Goal: Find specific page/section: Find specific page/section

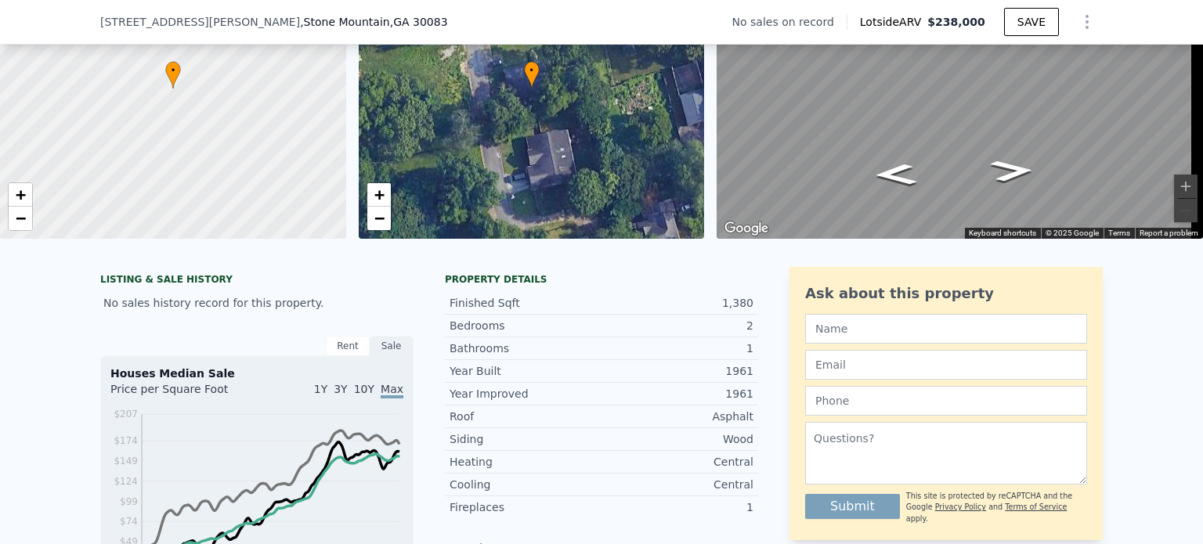
scroll to position [88, 0]
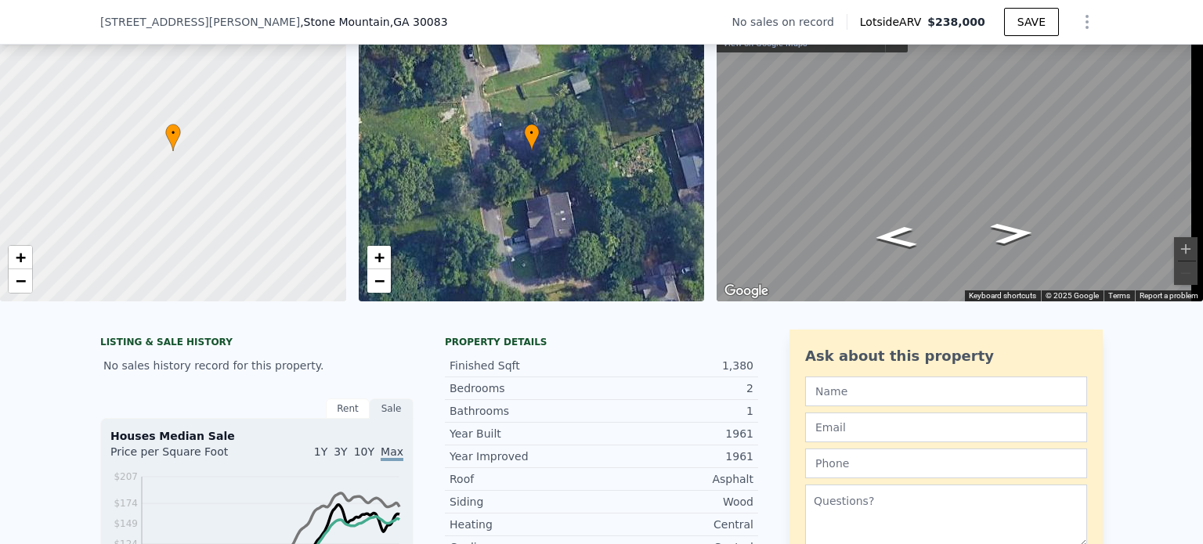
click at [551, 166] on div "• + −" at bounding box center [532, 151] width 346 height 301
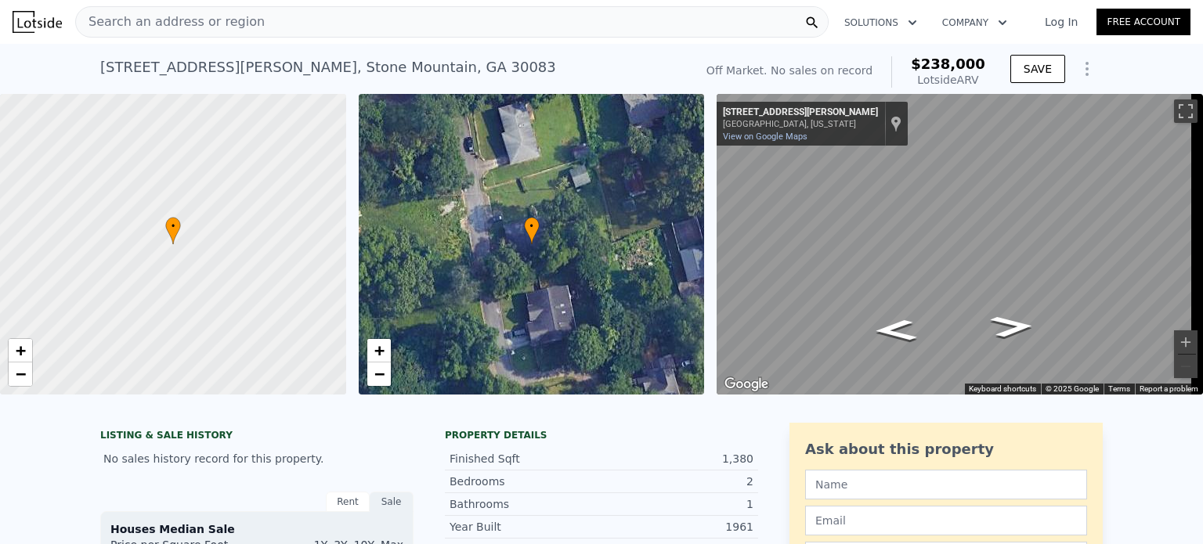
scroll to position [0, 0]
click at [96, 17] on span "Search an address or region" at bounding box center [170, 22] width 189 height 19
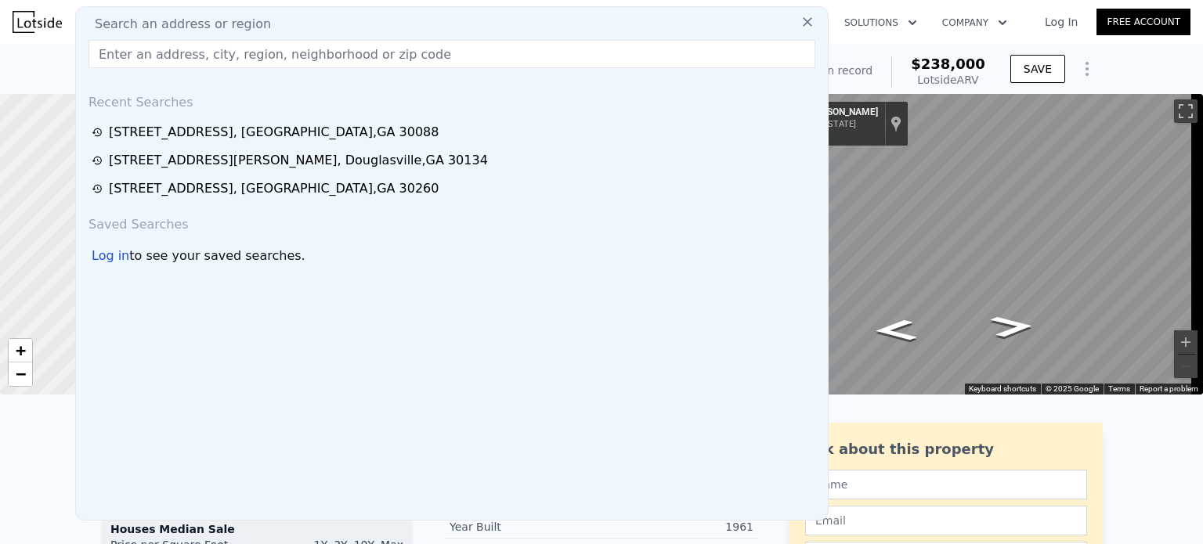
click at [793, 15] on button at bounding box center [807, 20] width 28 height 31
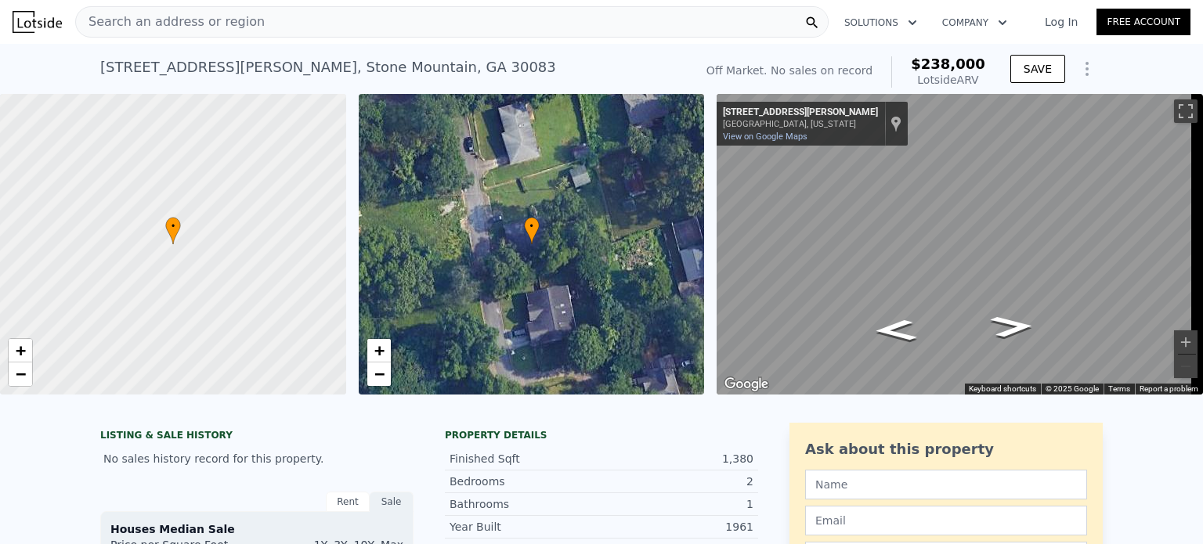
click at [97, 22] on span "Search an address or region" at bounding box center [170, 22] width 189 height 19
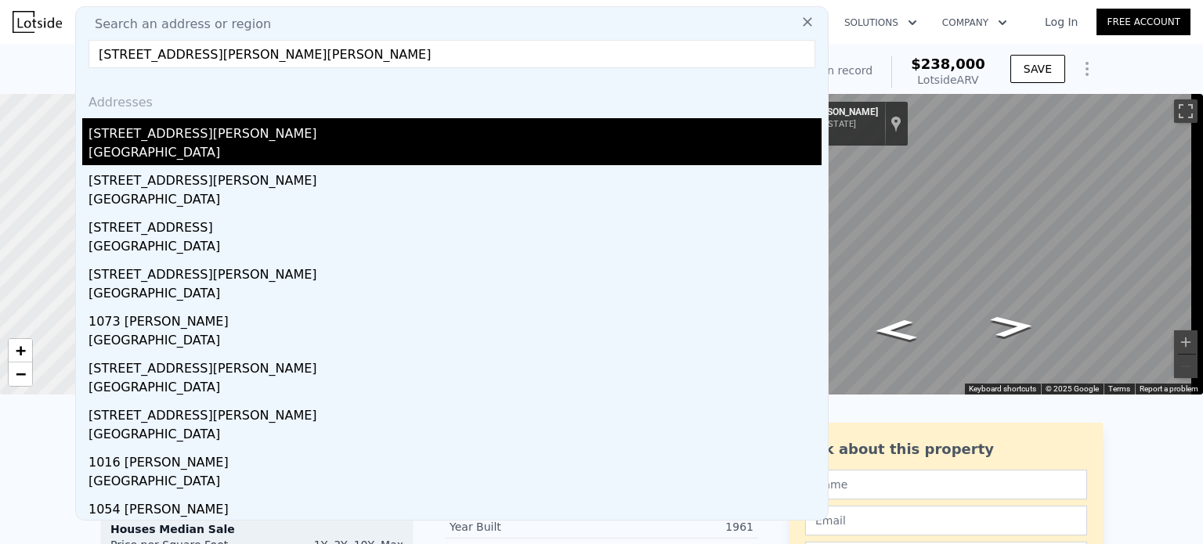
type input "[STREET_ADDRESS][PERSON_NAME][PERSON_NAME]"
click at [210, 146] on div "[GEOGRAPHIC_DATA]" at bounding box center [455, 154] width 733 height 22
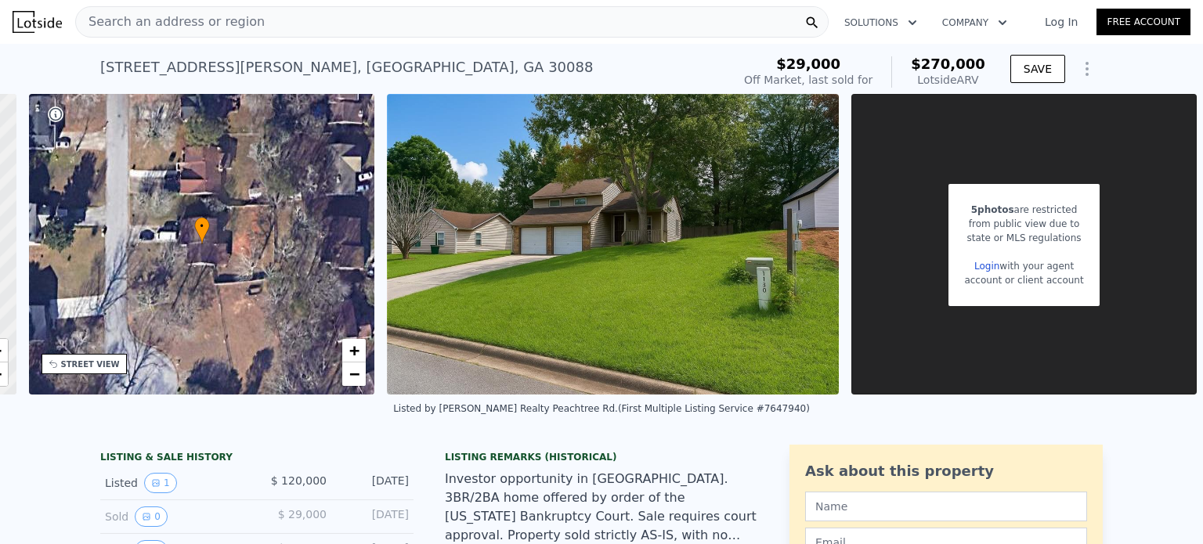
drag, startPoint x: 638, startPoint y: 285, endPoint x: 592, endPoint y: 262, distance: 51.5
click at [592, 262] on img at bounding box center [613, 244] width 452 height 301
